Goal: Task Accomplishment & Management: Use online tool/utility

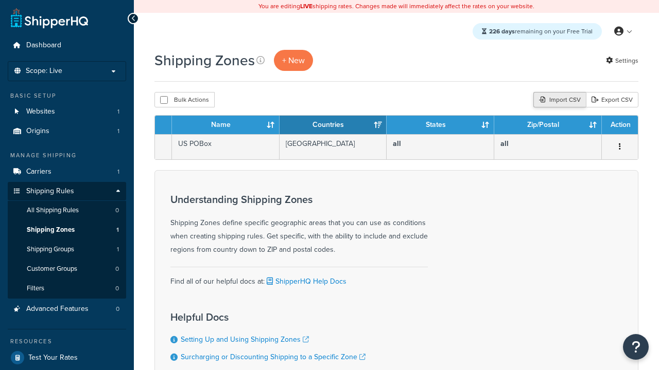
click at [558, 100] on div "Import CSV" at bounding box center [559, 99] width 52 height 15
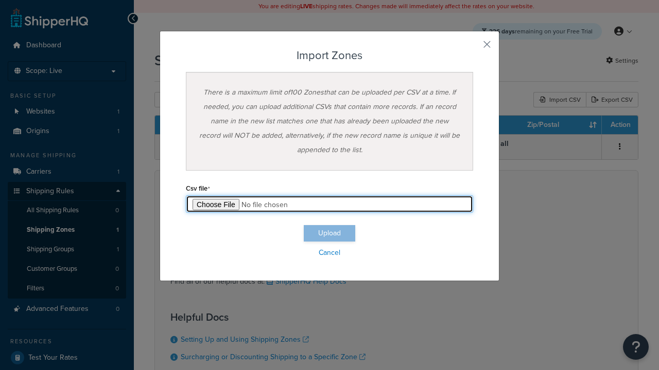
click at [329, 204] on input "file" at bounding box center [329, 204] width 287 height 17
type input "C:\fakepath\importZonesSuccess.csv"
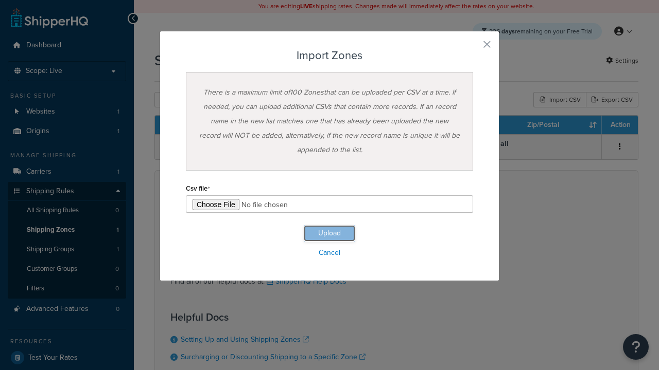
click at [329, 234] on button "Upload" at bounding box center [329, 233] width 51 height 16
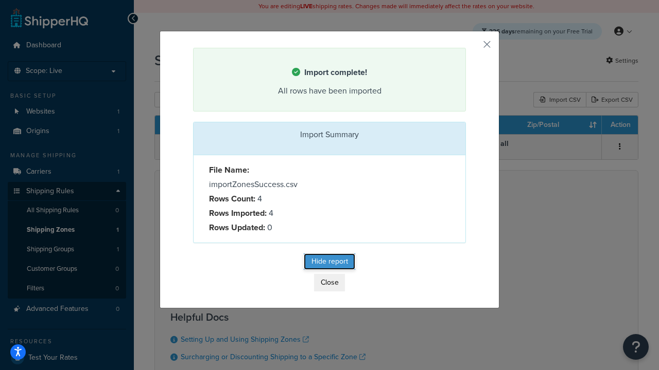
click at [329, 263] on button "Hide report" at bounding box center [329, 262] width 51 height 16
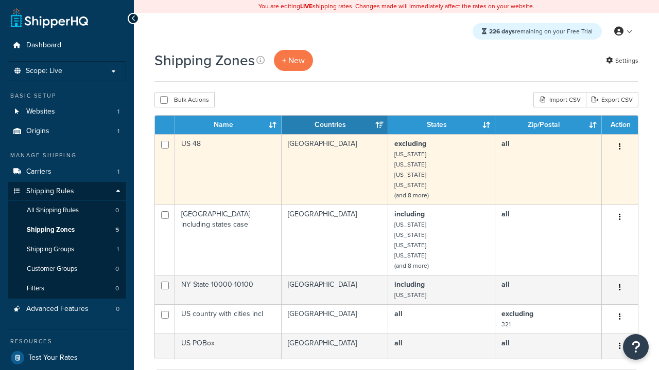
click at [619, 148] on icon "button" at bounding box center [619, 146] width 2 height 7
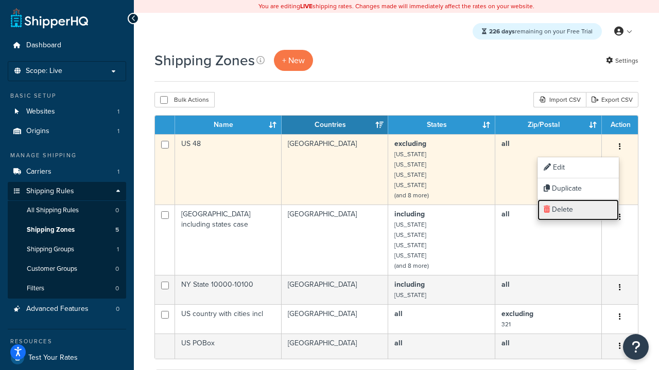
click at [577, 210] on link "Delete" at bounding box center [577, 210] width 81 height 21
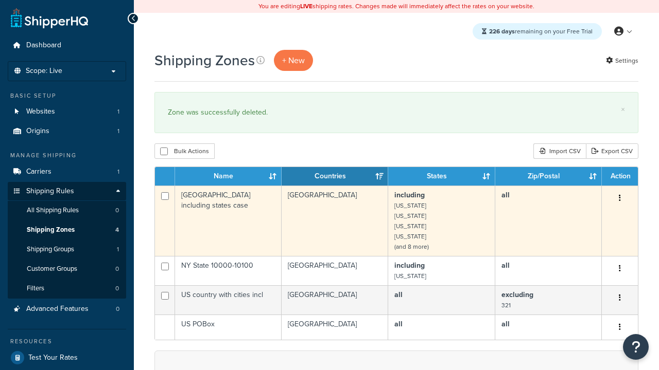
click at [619, 199] on icon "button" at bounding box center [619, 197] width 2 height 7
click at [0, 0] on link "Delete" at bounding box center [0, 0] width 0 height 0
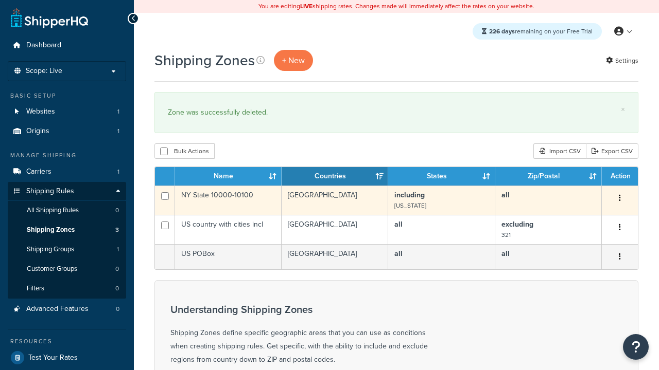
click at [619, 199] on icon "button" at bounding box center [619, 197] width 2 height 7
click at [0, 0] on link "Delete" at bounding box center [0, 0] width 0 height 0
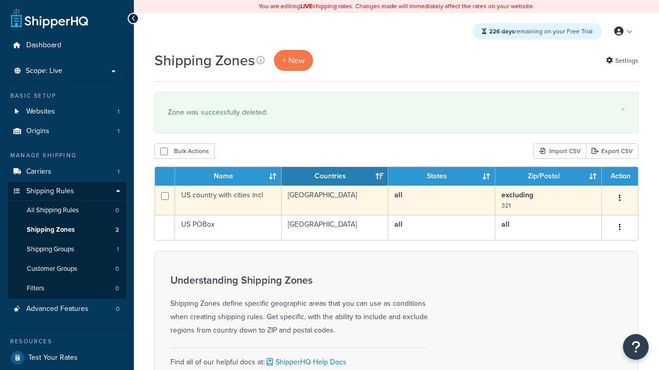
click at [619, 199] on icon "button" at bounding box center [619, 197] width 2 height 7
click at [0, 0] on link "Delete" at bounding box center [0, 0] width 0 height 0
